Goal: Information Seeking & Learning: Compare options

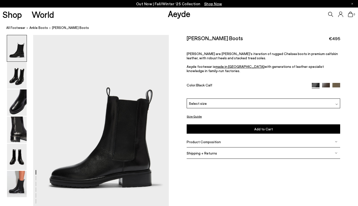
click at [327, 83] on img at bounding box center [326, 87] width 8 height 8
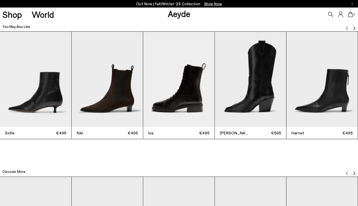
scroll to position [1127, 0]
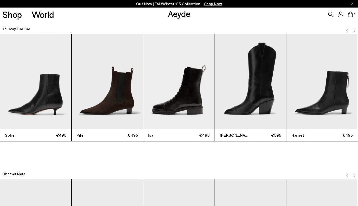
click at [122, 68] on img "2 / 12" at bounding box center [107, 81] width 71 height 95
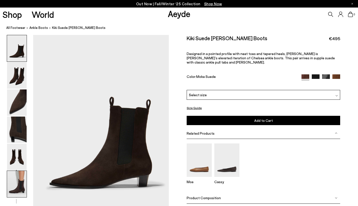
click at [23, 183] on img at bounding box center [17, 184] width 20 height 26
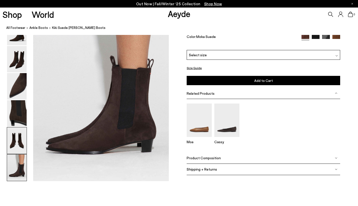
click at [19, 144] on img at bounding box center [17, 140] width 20 height 26
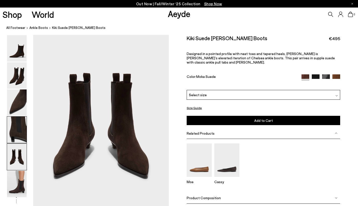
click at [23, 123] on img at bounding box center [17, 129] width 20 height 26
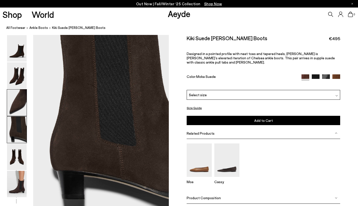
click at [21, 108] on img at bounding box center [17, 102] width 20 height 26
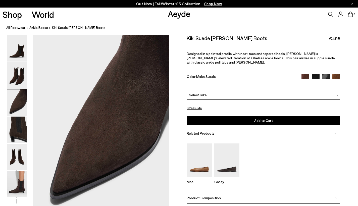
click at [19, 89] on div at bounding box center [17, 75] width 20 height 27
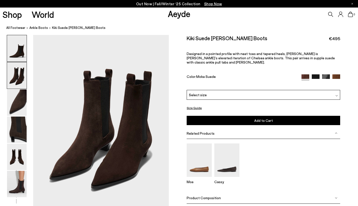
click at [20, 61] on img at bounding box center [17, 48] width 20 height 26
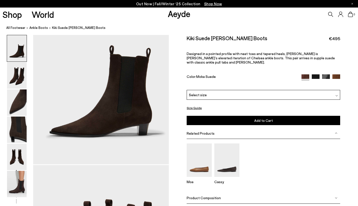
scroll to position [0, 0]
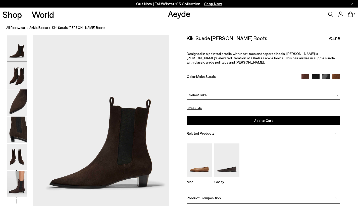
click at [20, 52] on img at bounding box center [17, 48] width 20 height 26
